Goal: Task Accomplishment & Management: Use online tool/utility

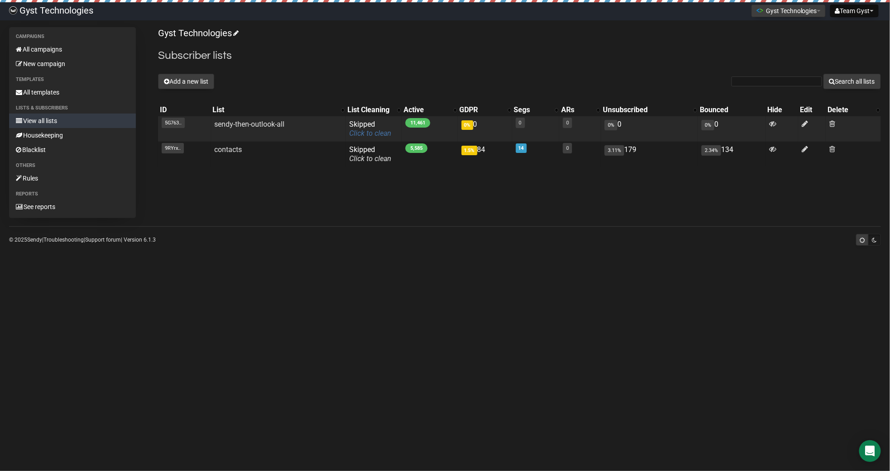
click at [373, 133] on link "Click to clean" at bounding box center [370, 133] width 42 height 9
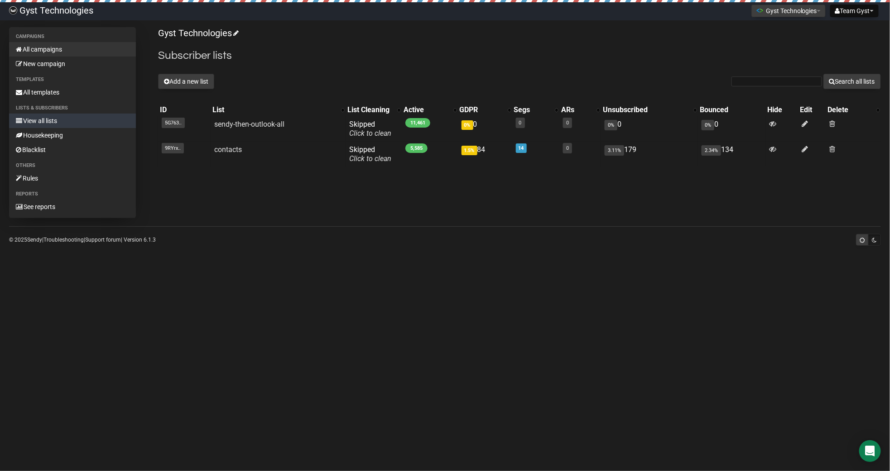
click at [44, 52] on link "All campaigns" at bounding box center [72, 49] width 127 height 14
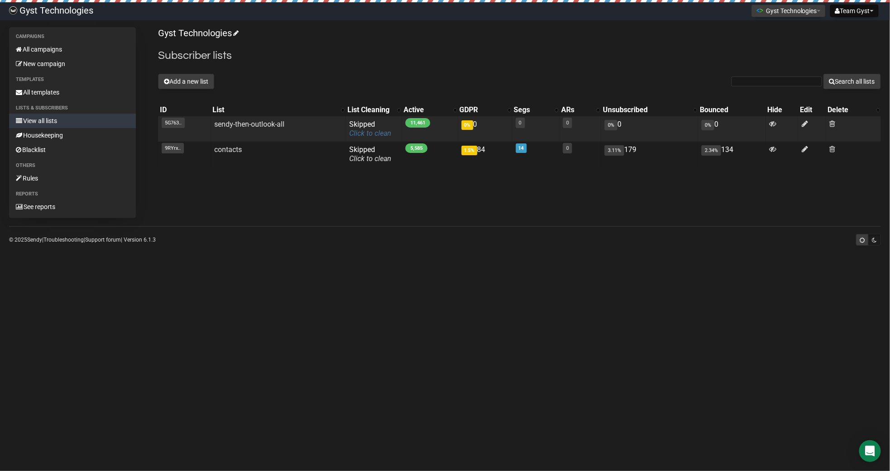
click at [362, 135] on link "Click to clean" at bounding box center [370, 133] width 42 height 9
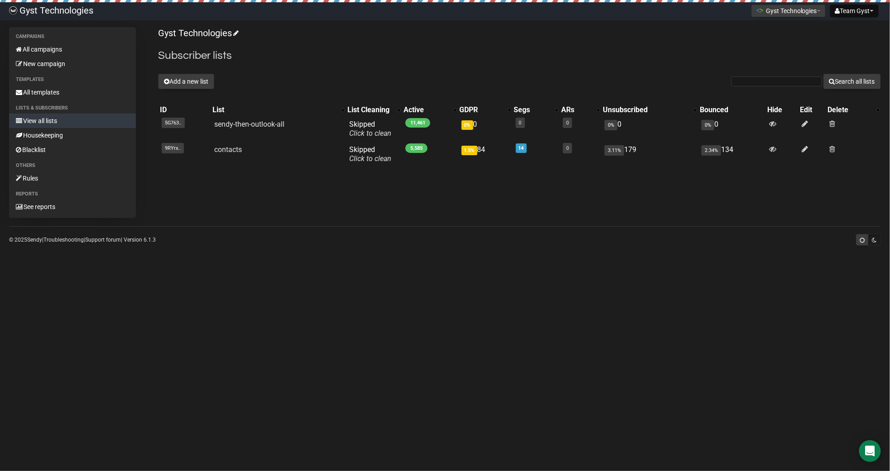
click at [633, 26] on body "Gyst Technologies Team Gyst Settings Logout Gyst Technologies Gyst Technologies…" at bounding box center [445, 235] width 890 height 471
click at [45, 10] on link "Gyst Technologies" at bounding box center [51, 11] width 102 height 18
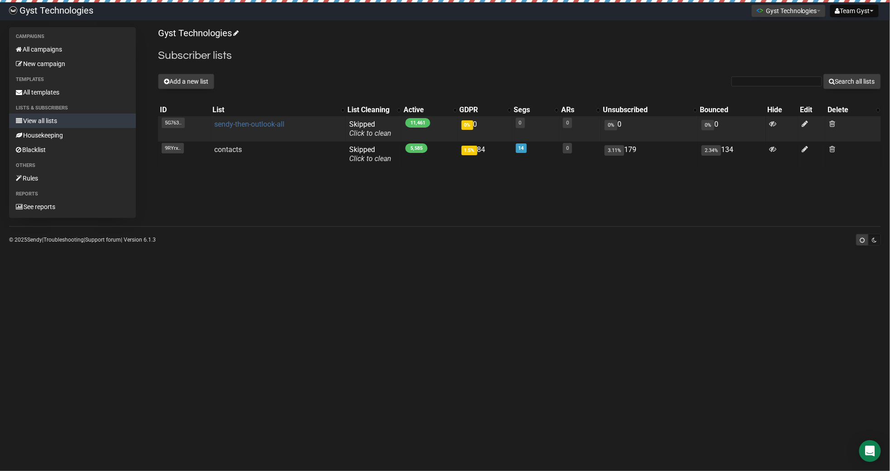
click at [241, 125] on link "sendy-then-outlook-all" at bounding box center [250, 124] width 70 height 9
click at [365, 135] on link "Click to clean" at bounding box center [370, 133] width 42 height 9
